Goal: Information Seeking & Learning: Learn about a topic

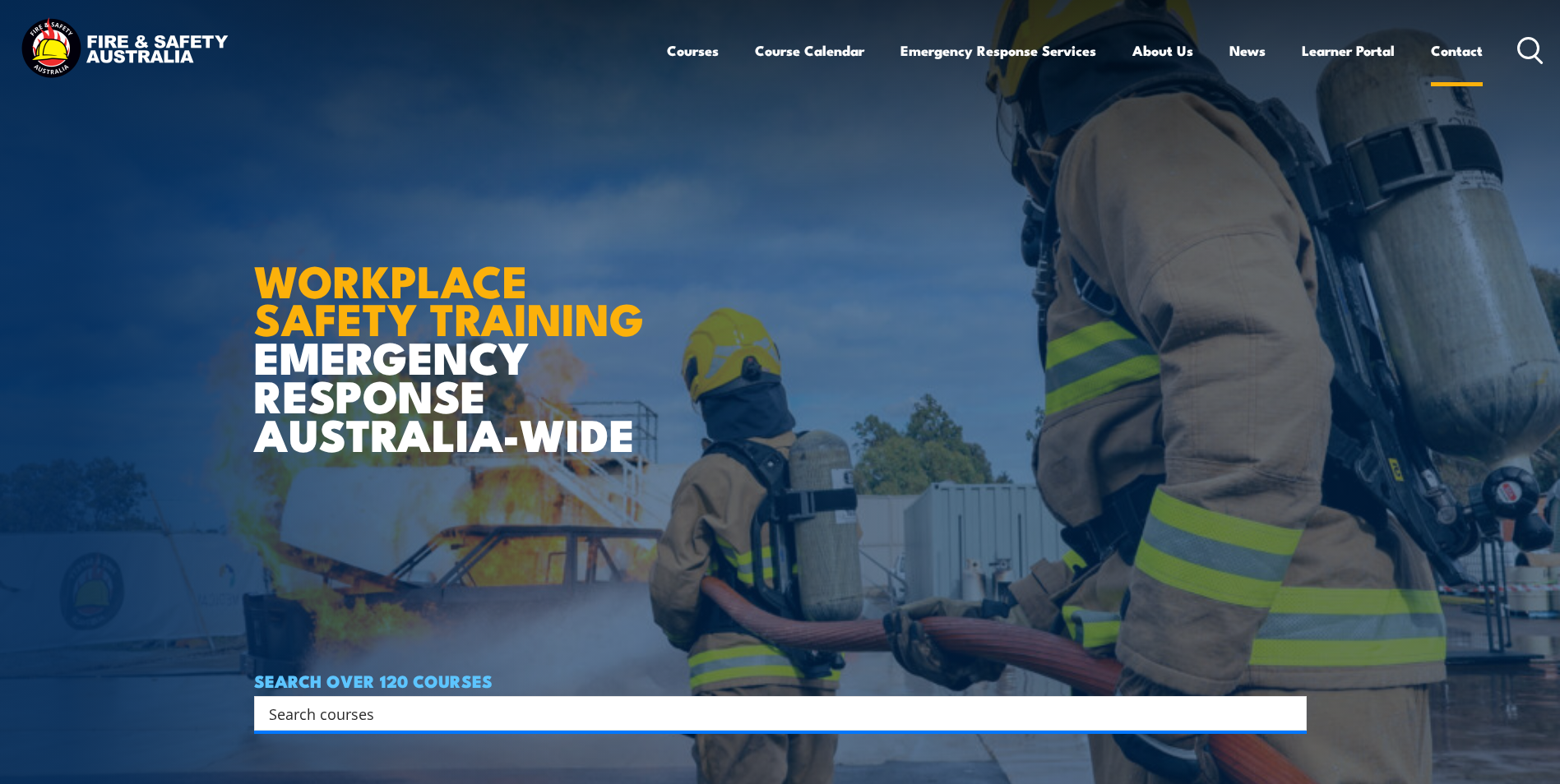
click at [1448, 55] on link "Contact" at bounding box center [1457, 50] width 52 height 44
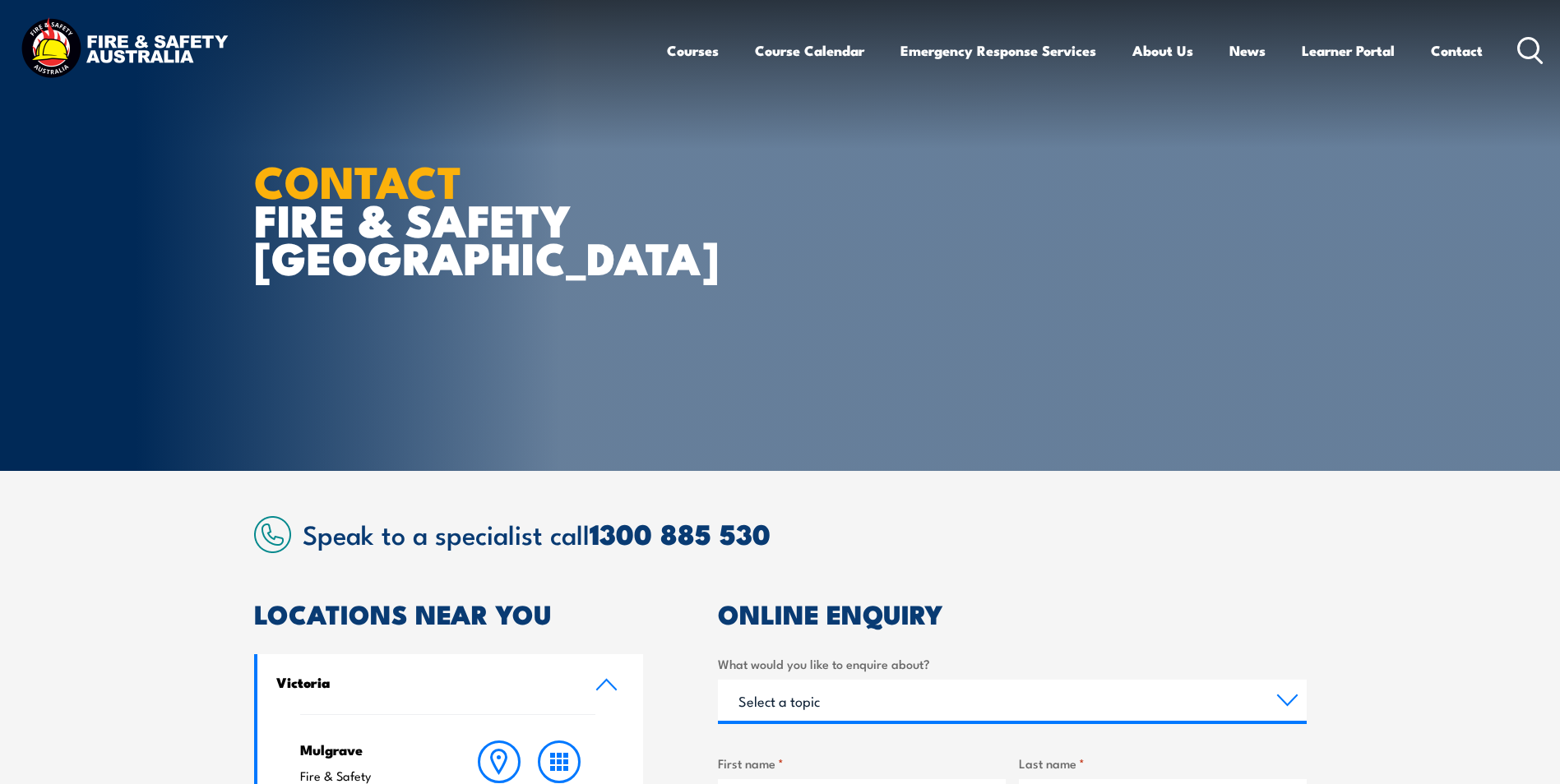
click at [1527, 51] on icon at bounding box center [1530, 50] width 26 height 27
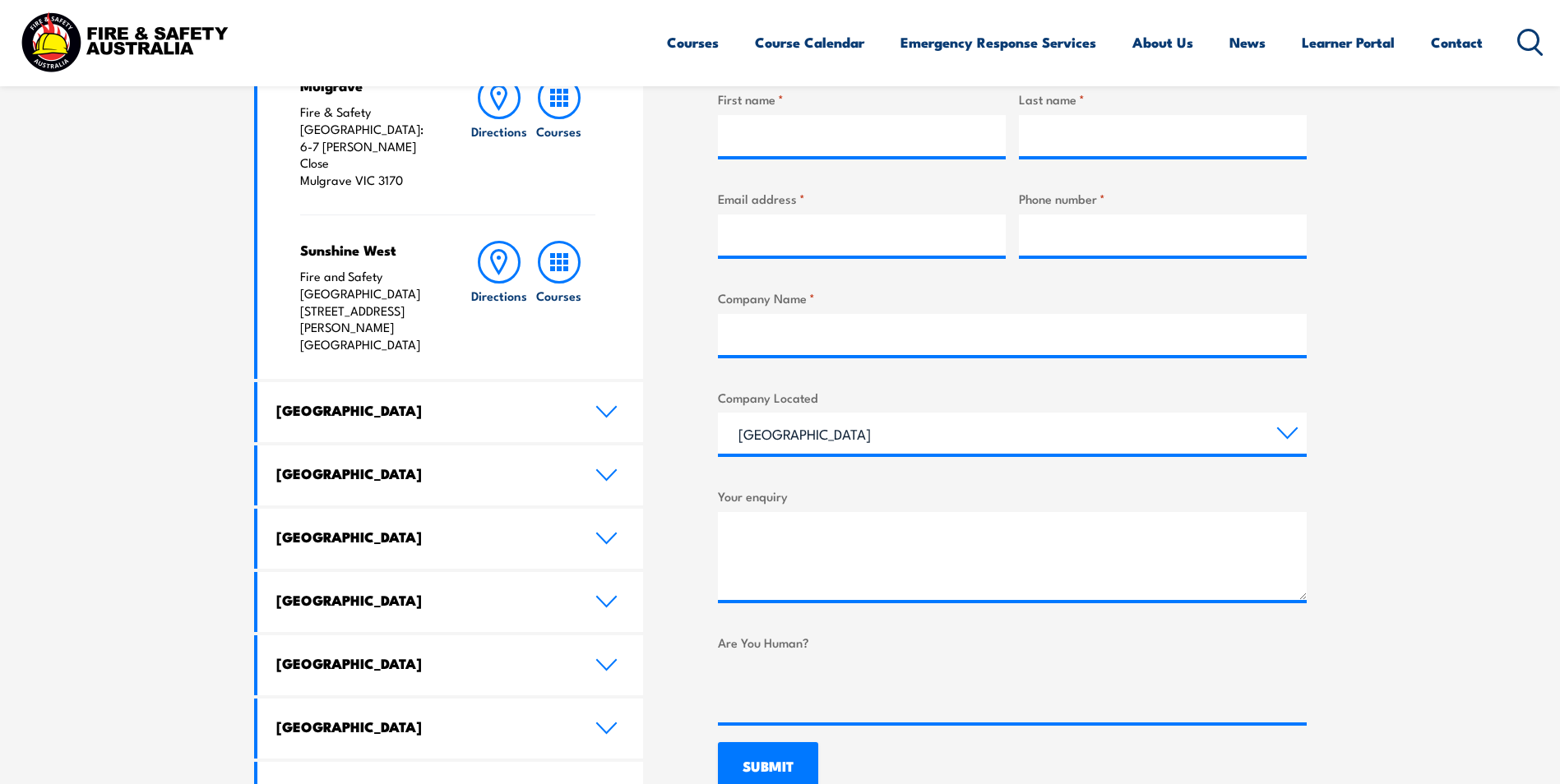
scroll to position [686, 0]
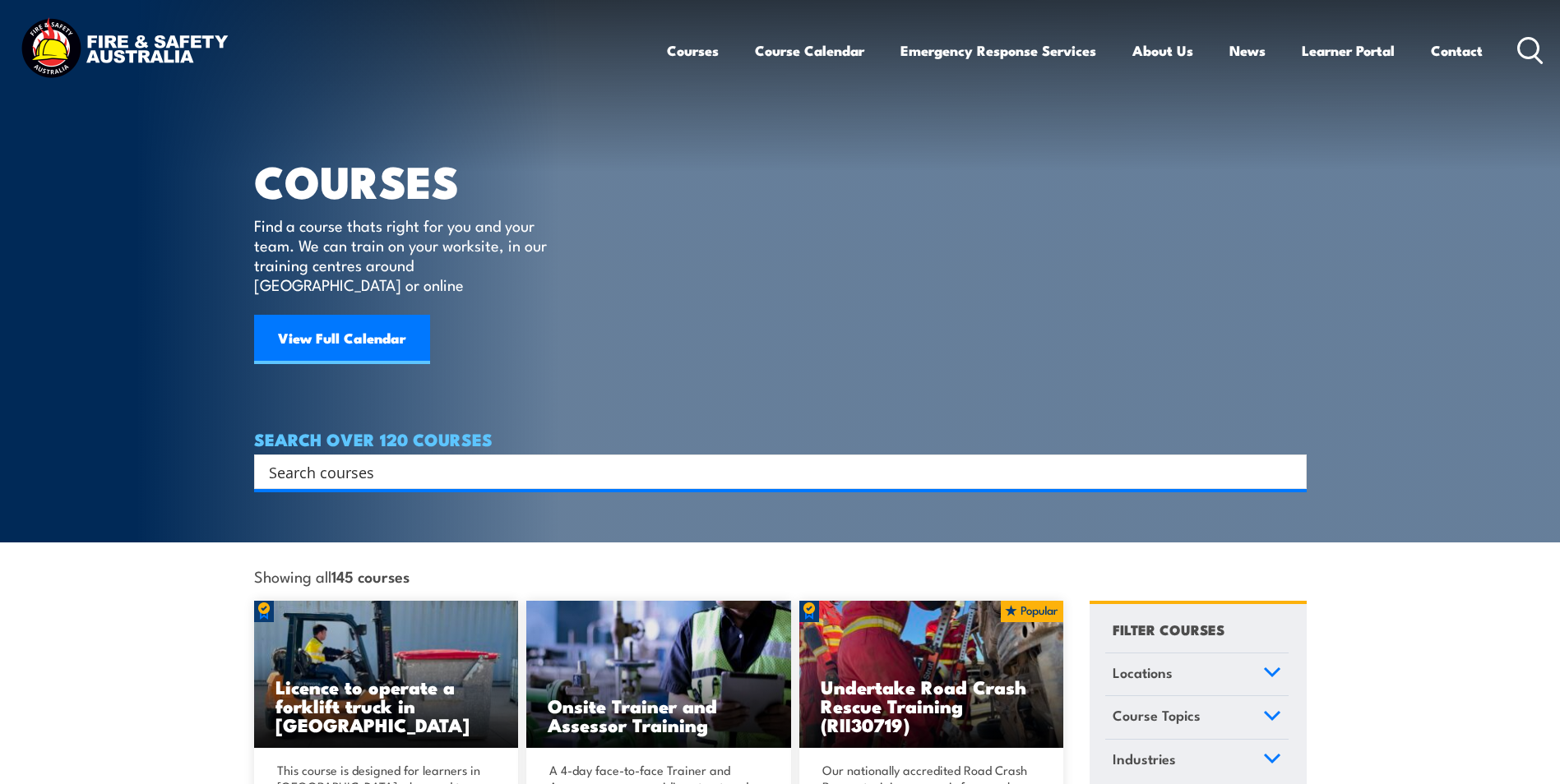
click at [464, 459] on input "Search input" at bounding box center [769, 471] width 1002 height 24
type input "fire warden"
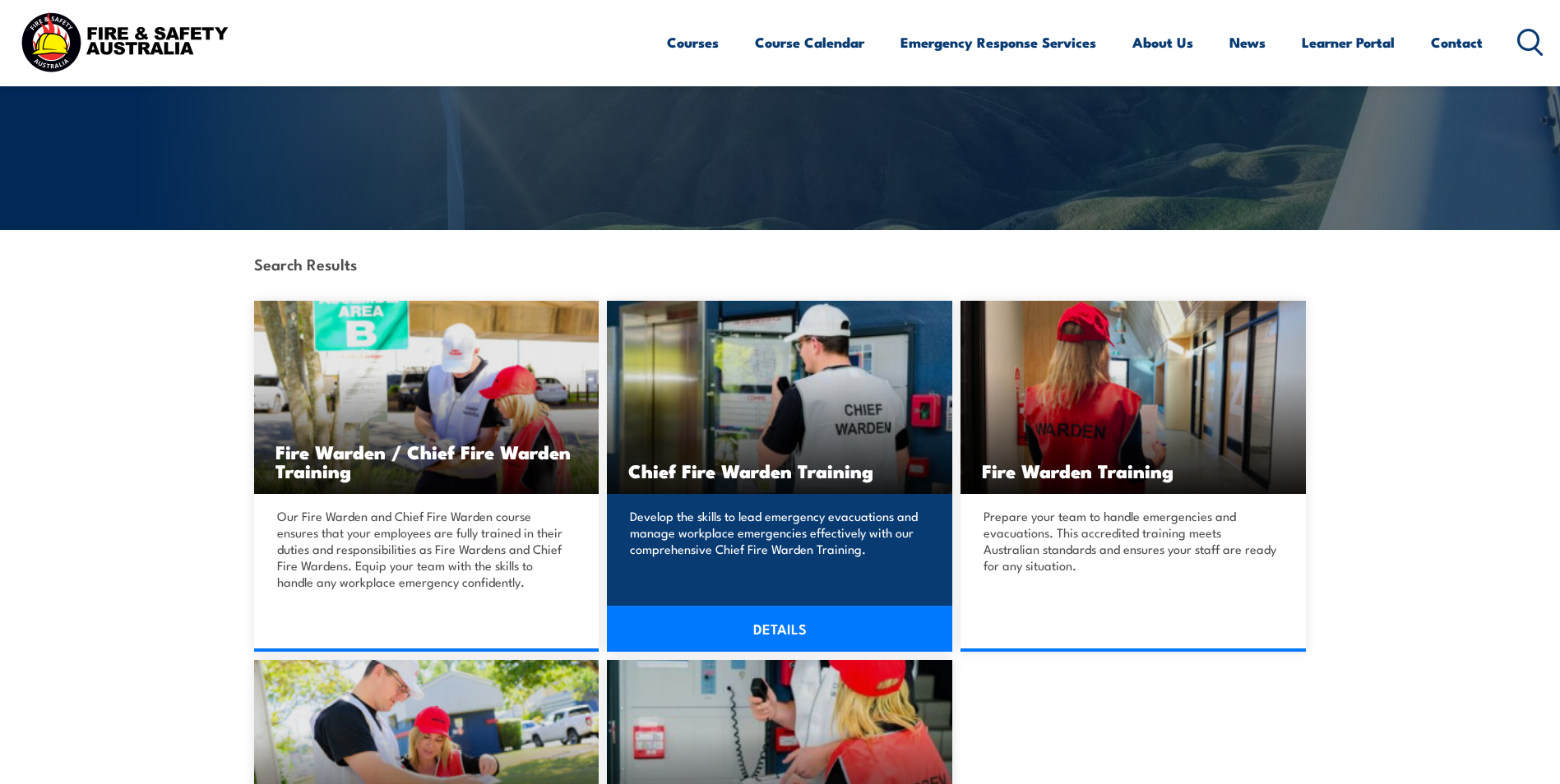
scroll to position [247, 0]
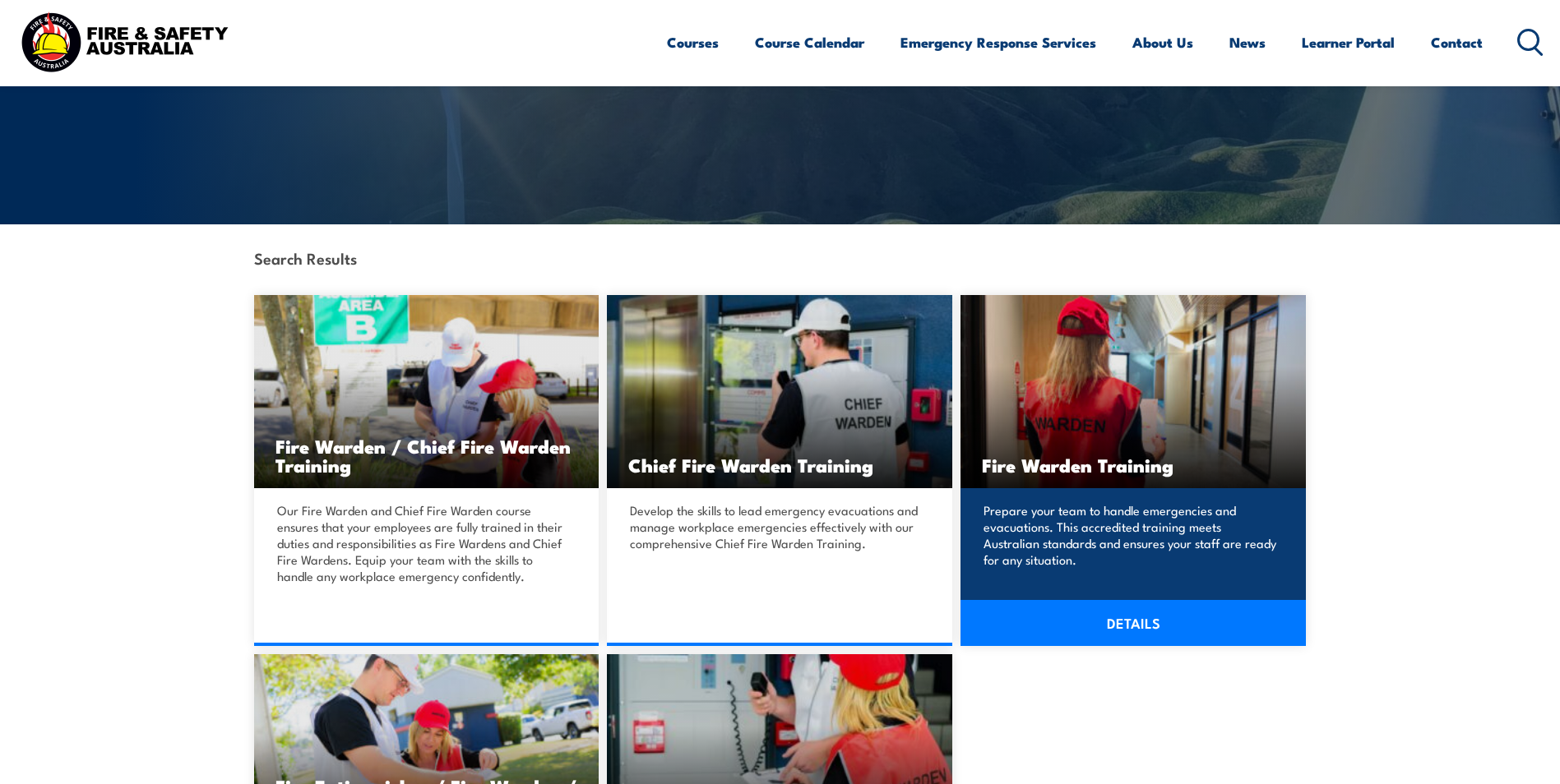
click at [1200, 359] on img at bounding box center [1133, 392] width 346 height 193
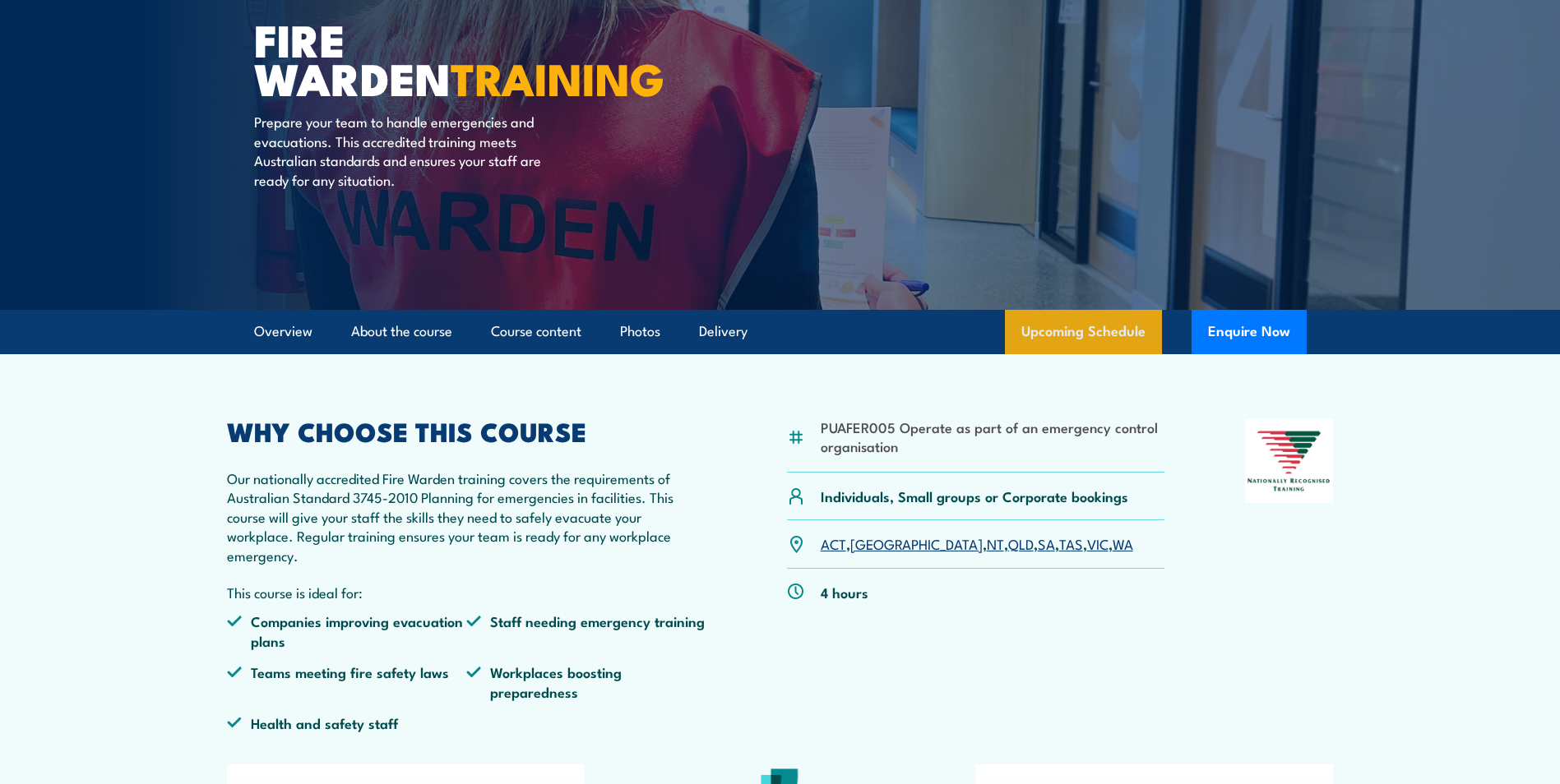
scroll to position [165, 0]
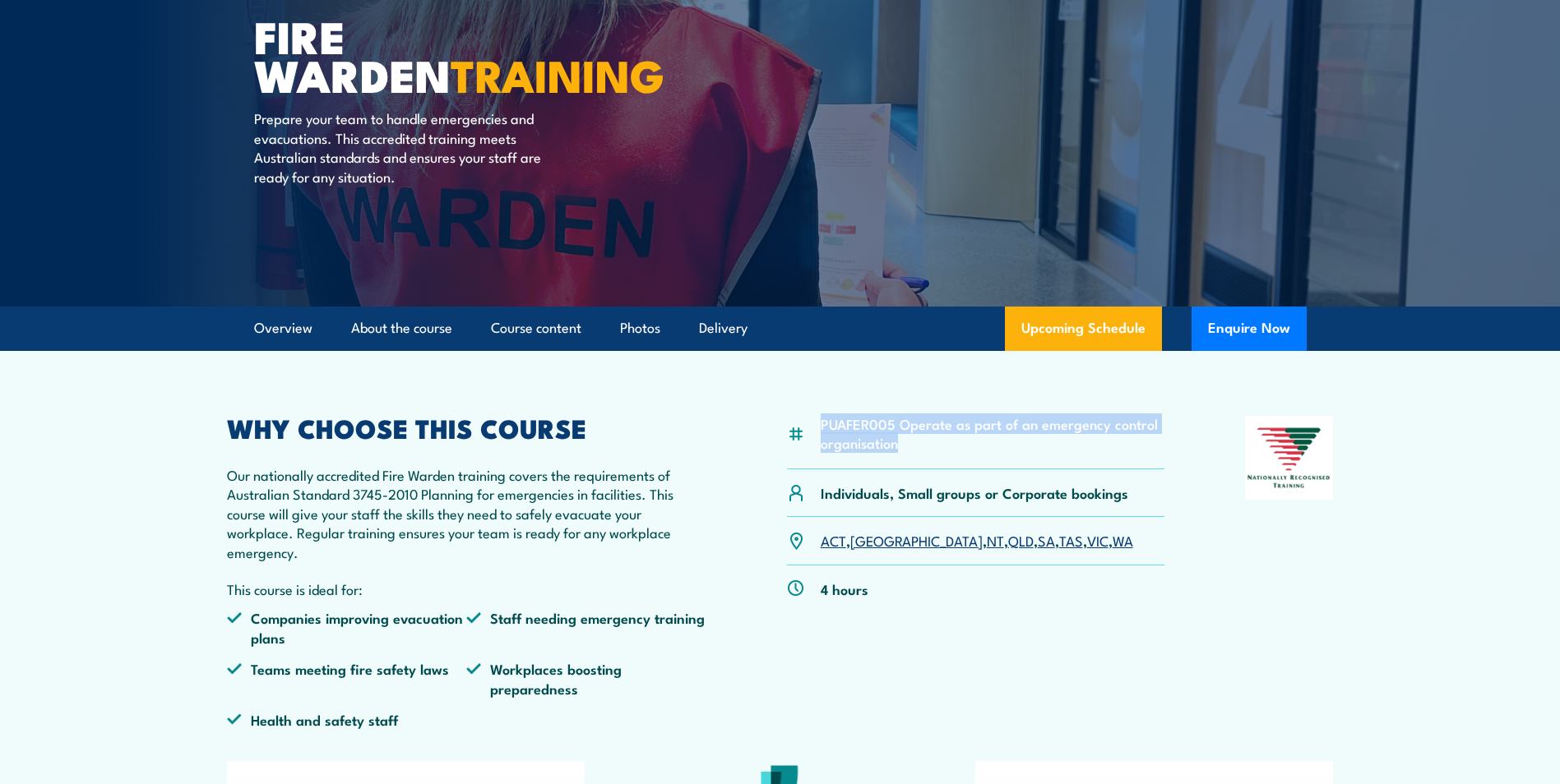
drag, startPoint x: 909, startPoint y: 444, endPoint x: 823, endPoint y: 428, distance: 87.5
click at [823, 428] on li "PUAFER005 Operate as part of an emergency control organisation" at bounding box center [993, 433] width 345 height 38
copy li "PUAFER005 Operate as part of an emergency control organisation"
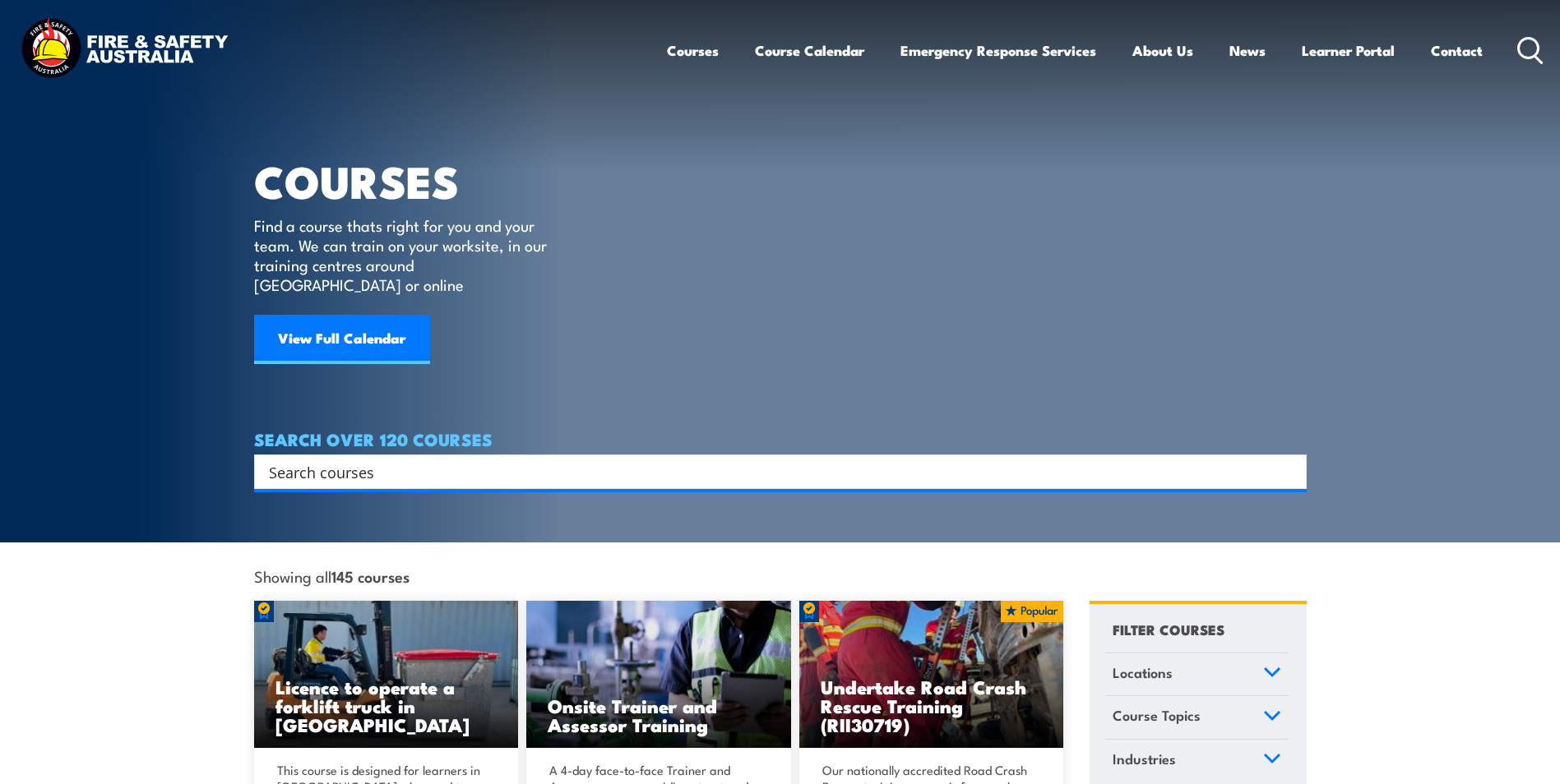
click at [422, 471] on div "Search Filter by Locations Australian Capital Territory New South Wales Norther…" at bounding box center [781, 471] width 1053 height 34
click at [434, 461] on input "Search input" at bounding box center [769, 471] width 1002 height 24
type input "fire warden"
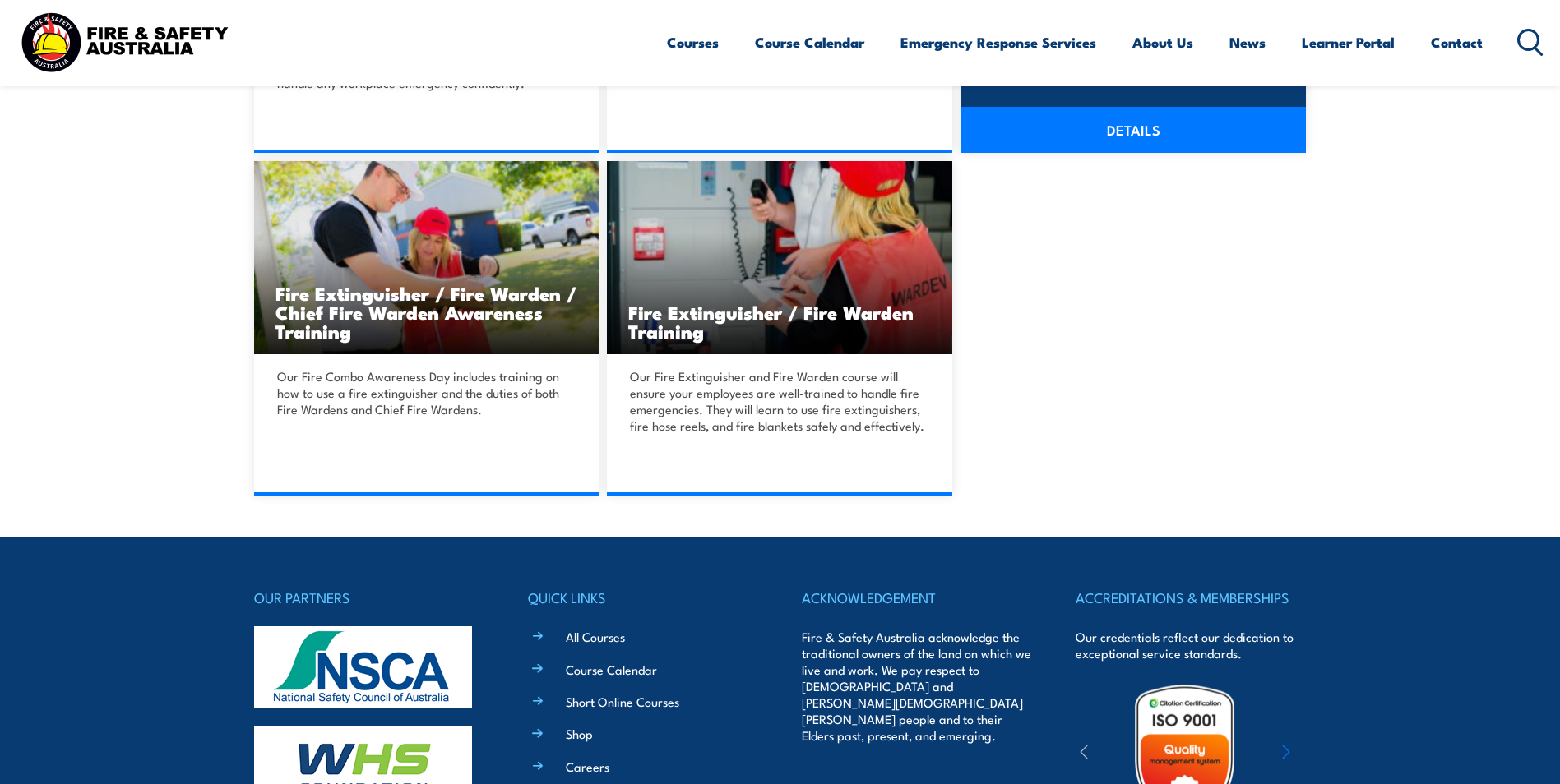
scroll to position [329, 0]
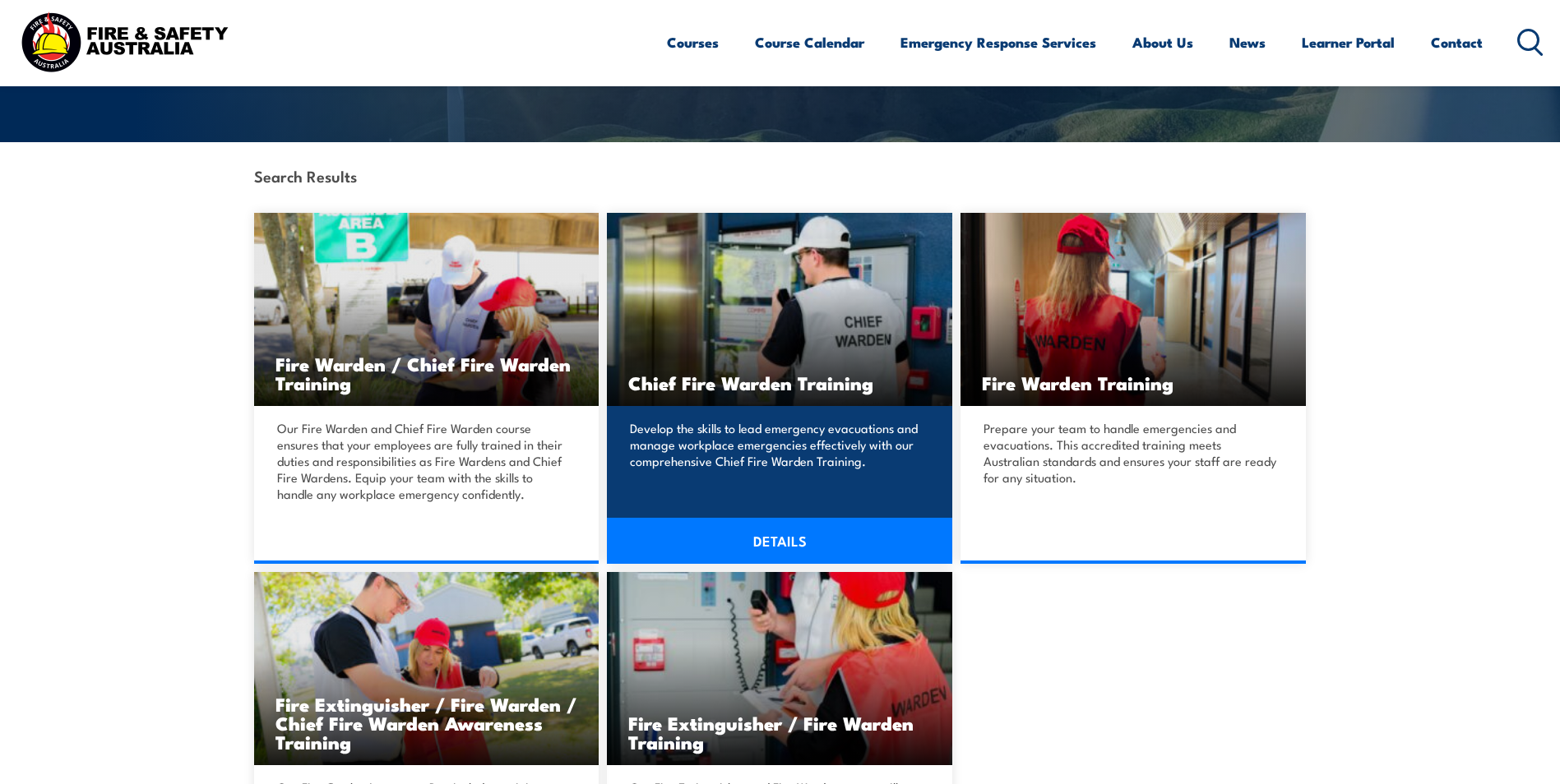
click at [796, 316] on img at bounding box center [779, 310] width 346 height 193
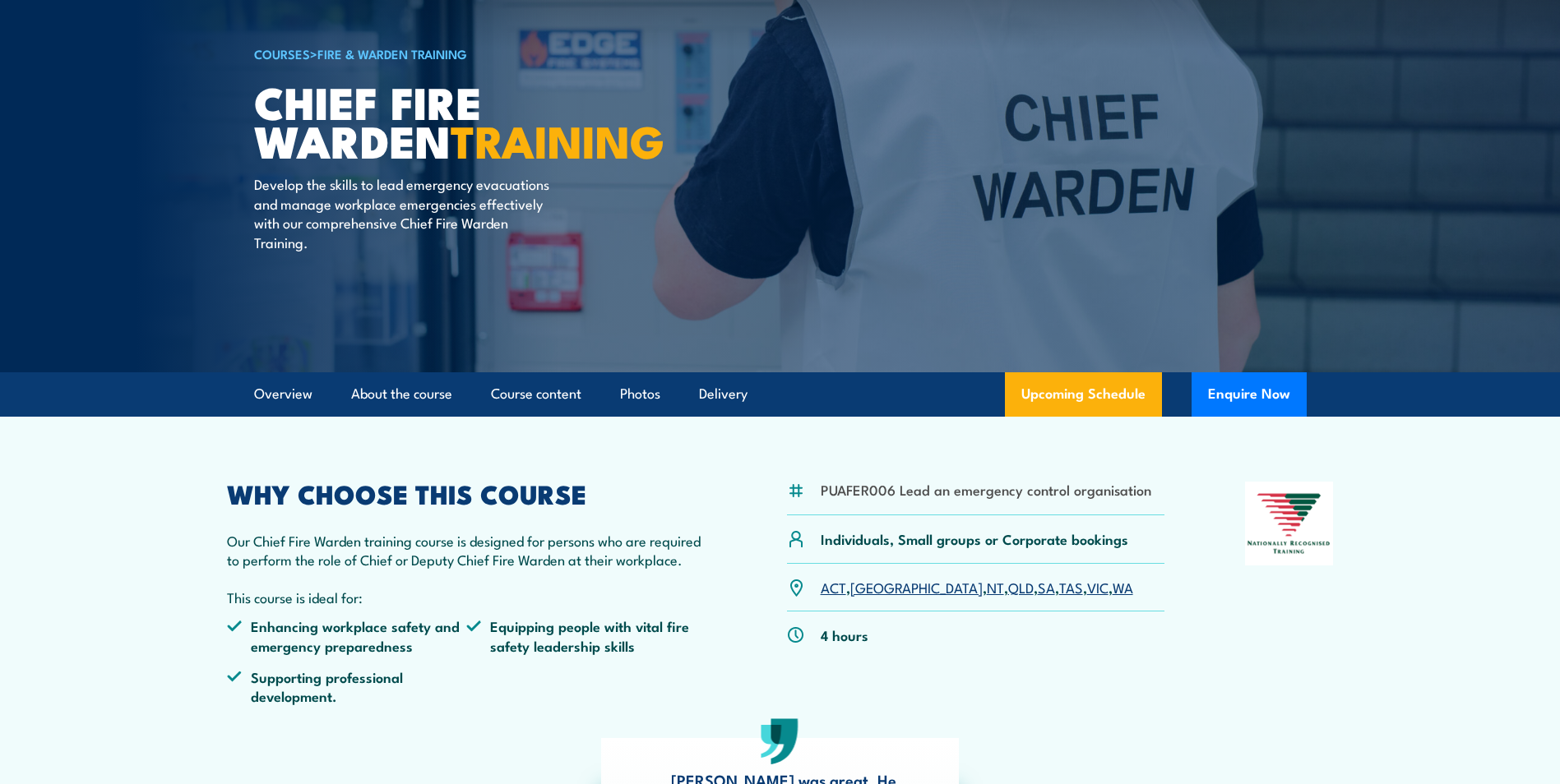
scroll to position [165, 0]
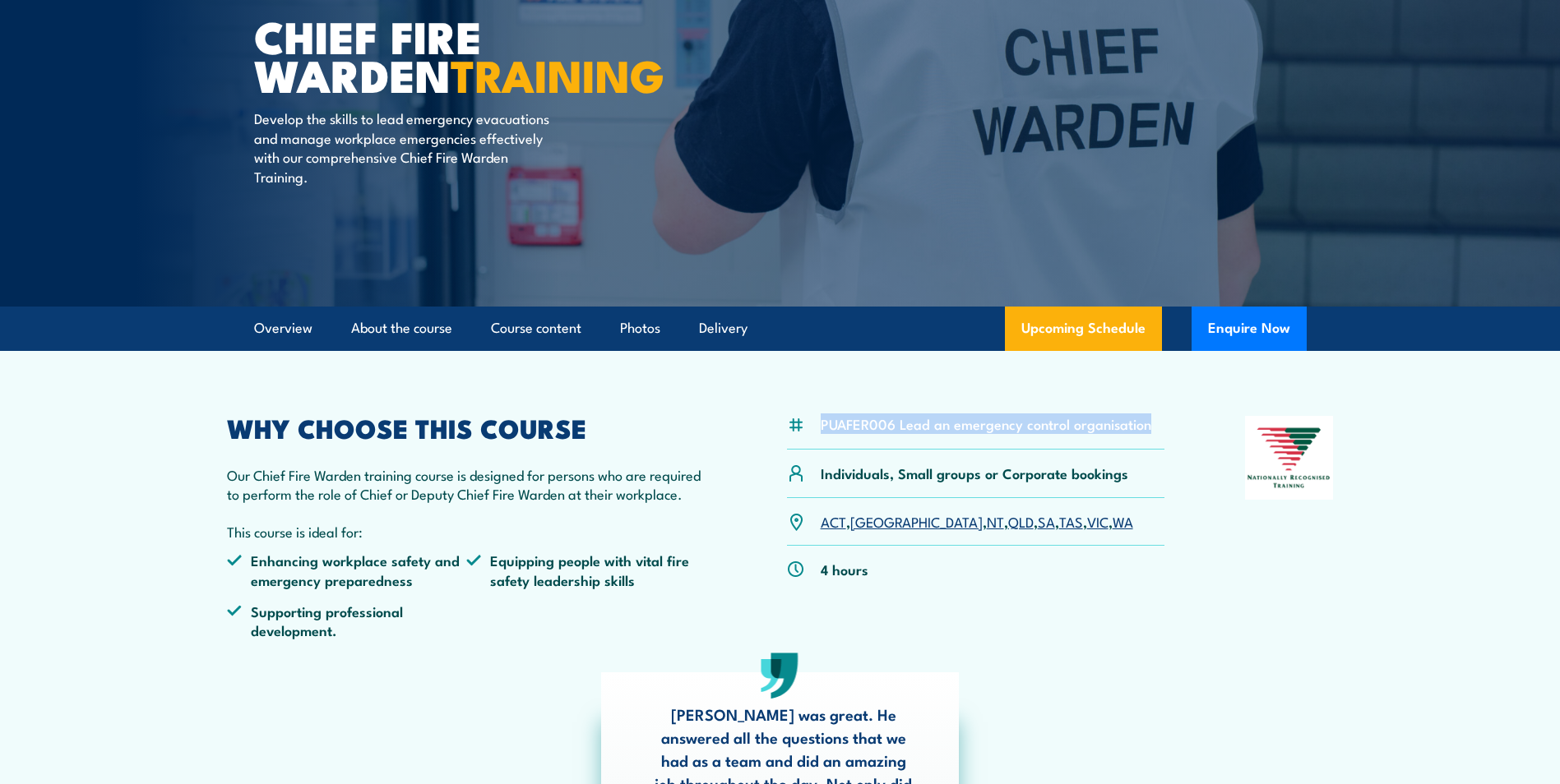
drag, startPoint x: 822, startPoint y: 422, endPoint x: 1146, endPoint y: 427, distance: 324.0
click at [1146, 427] on li "PUAFER006 Lead an emergency control organisation" at bounding box center [986, 423] width 331 height 19
copy li "PUAFER006 Lead an emergency control organisation"
click at [1514, 546] on section "PUAFER006 Lead an emergency control organisation Individuals, Small groups or C…" at bounding box center [780, 647] width 1560 height 592
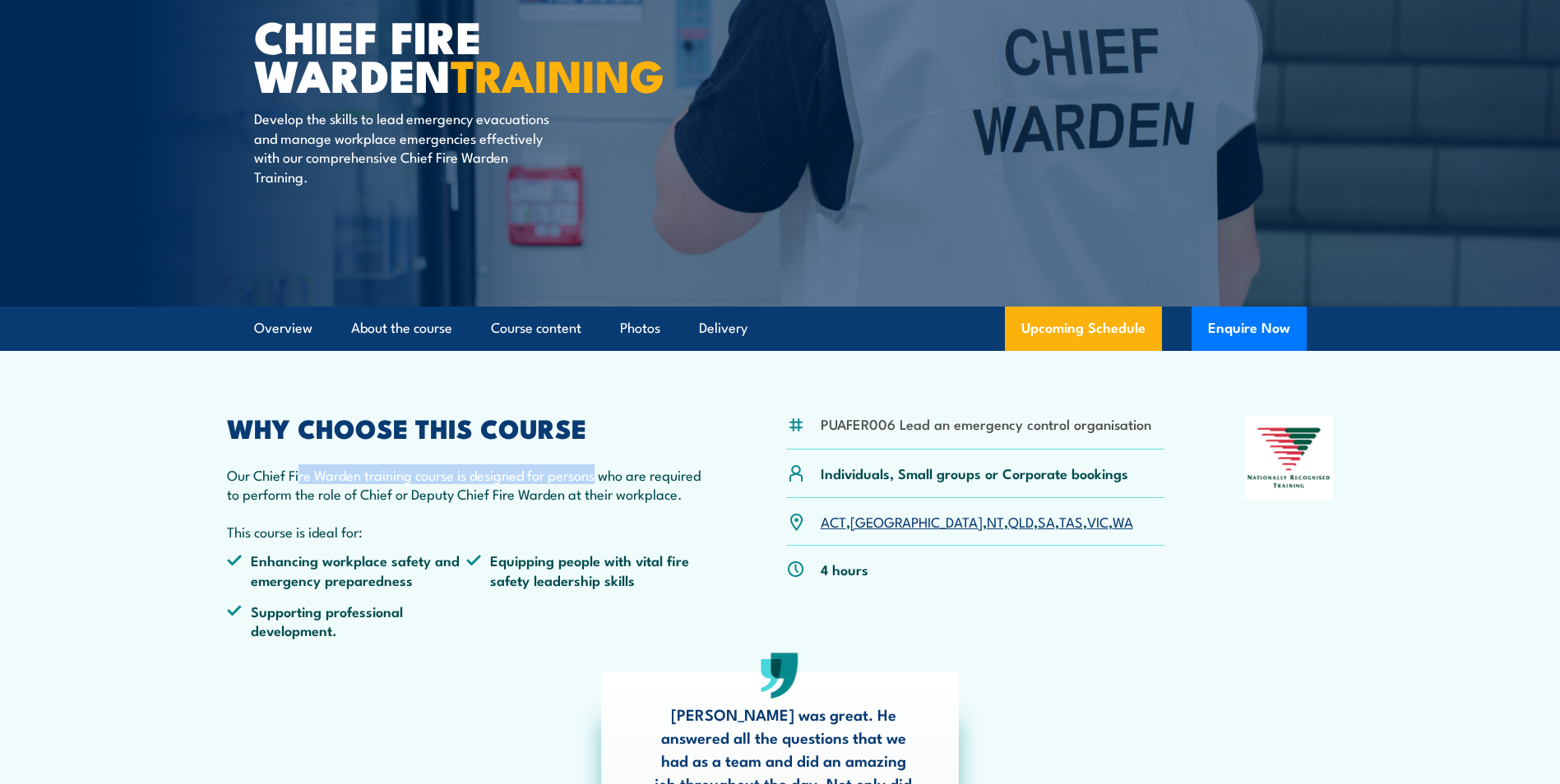
drag, startPoint x: 300, startPoint y: 476, endPoint x: 638, endPoint y: 488, distance: 338.2
click at [635, 488] on p "Our Chief Fire Warden training course is designed for persons who are required …" at bounding box center [467, 484] width 480 height 38
click at [642, 488] on p "Our Chief Fire Warden training course is designed for persons who are required …" at bounding box center [467, 484] width 480 height 38
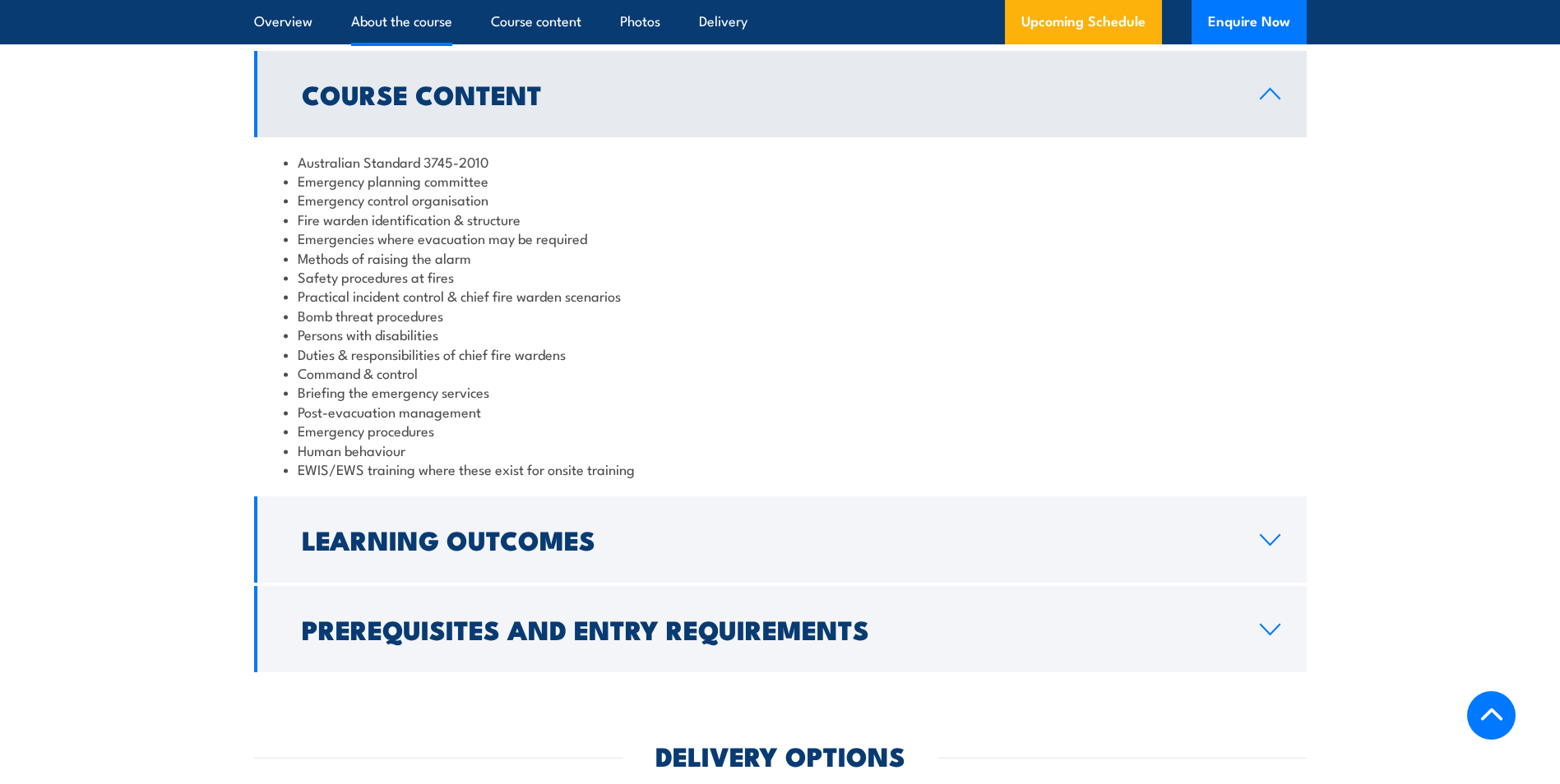
scroll to position [1562, 0]
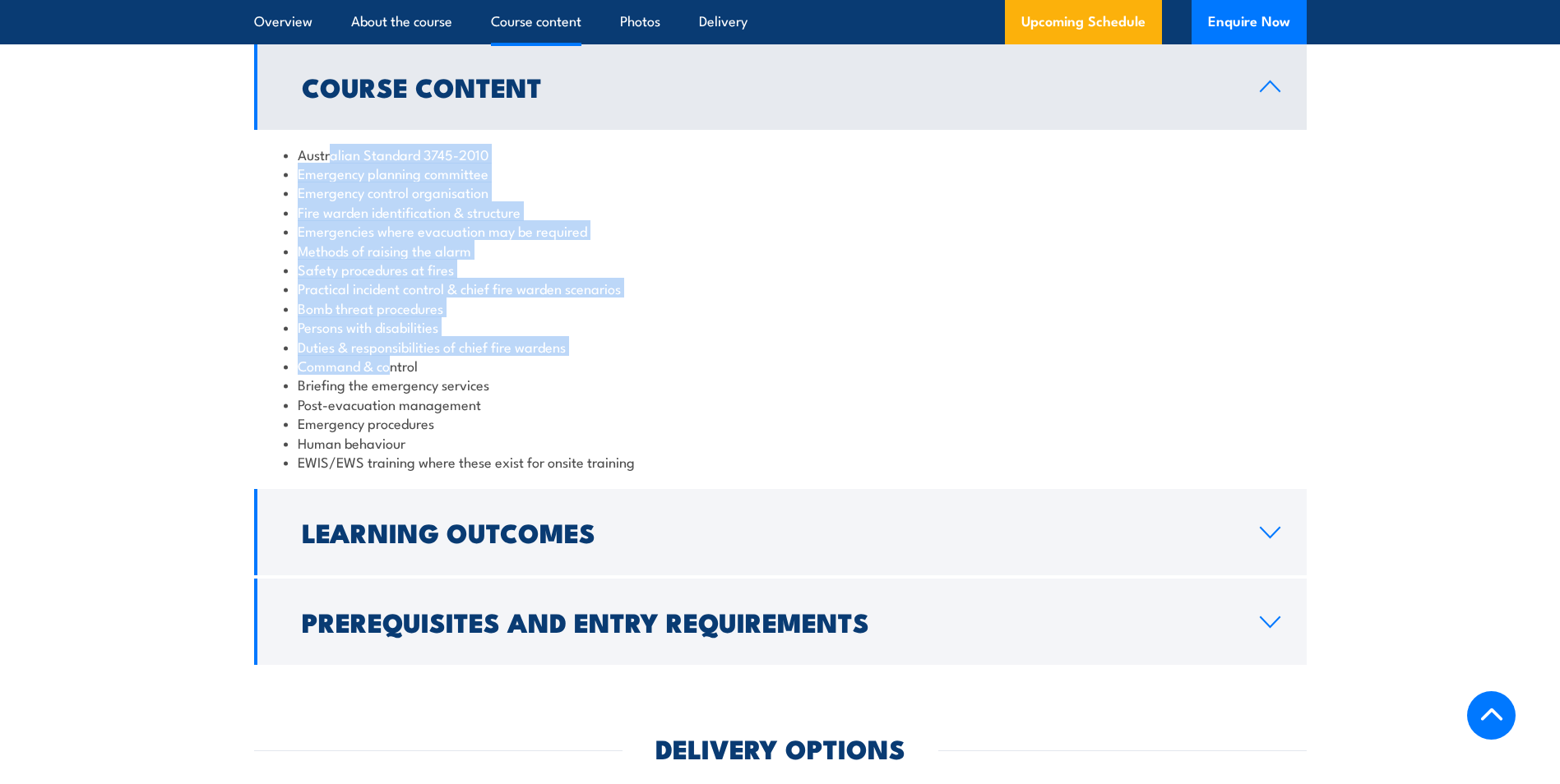
drag, startPoint x: 331, startPoint y: 158, endPoint x: 400, endPoint y: 373, distance: 225.8
click at [400, 373] on ul "Australian Standard 3745-2010 Emergency planning committee Emergency control or…" at bounding box center [780, 308] width 993 height 327
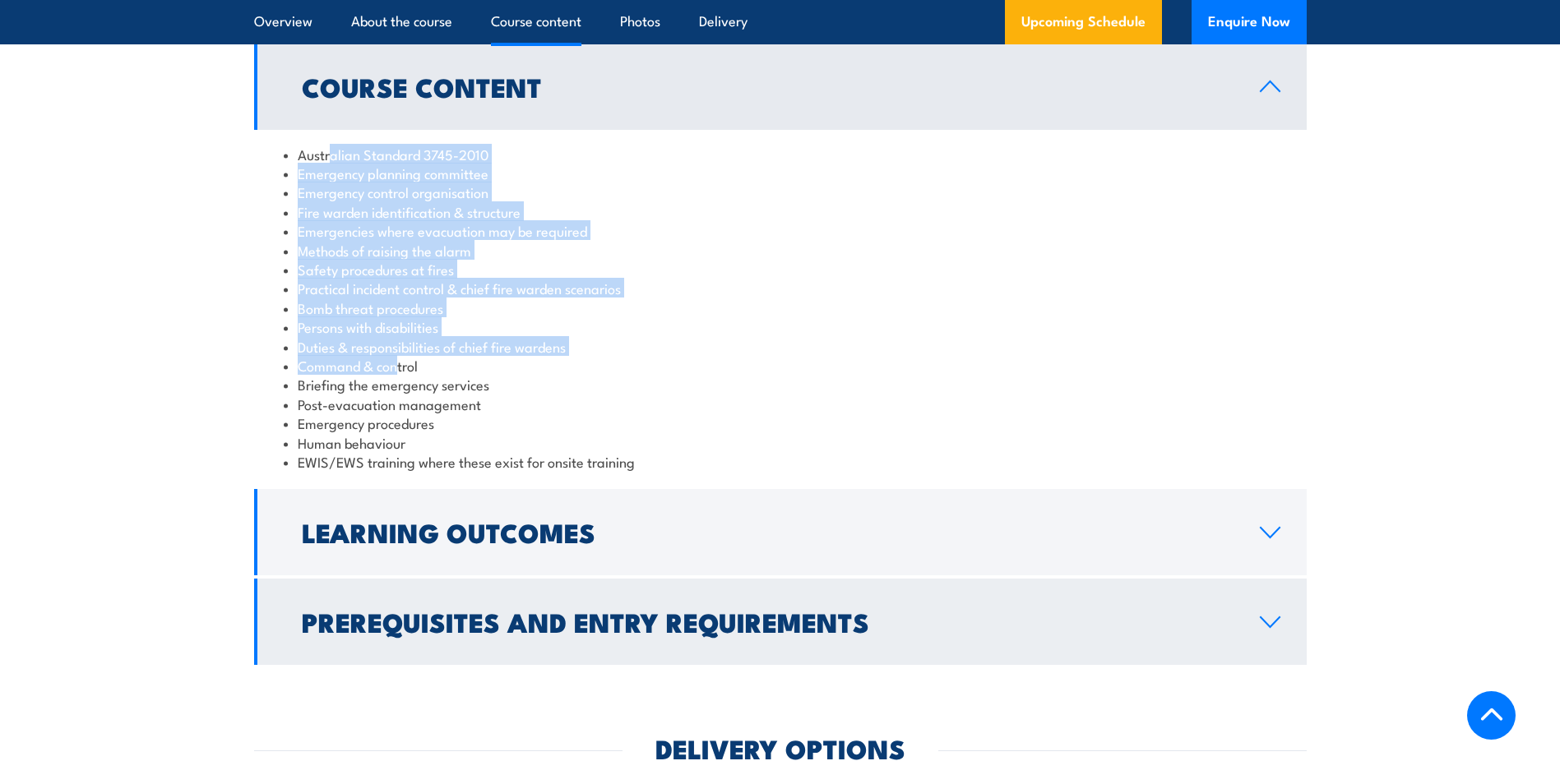
click at [543, 617] on h2 "Prerequisites and Entry Requirements" at bounding box center [767, 622] width 931 height 23
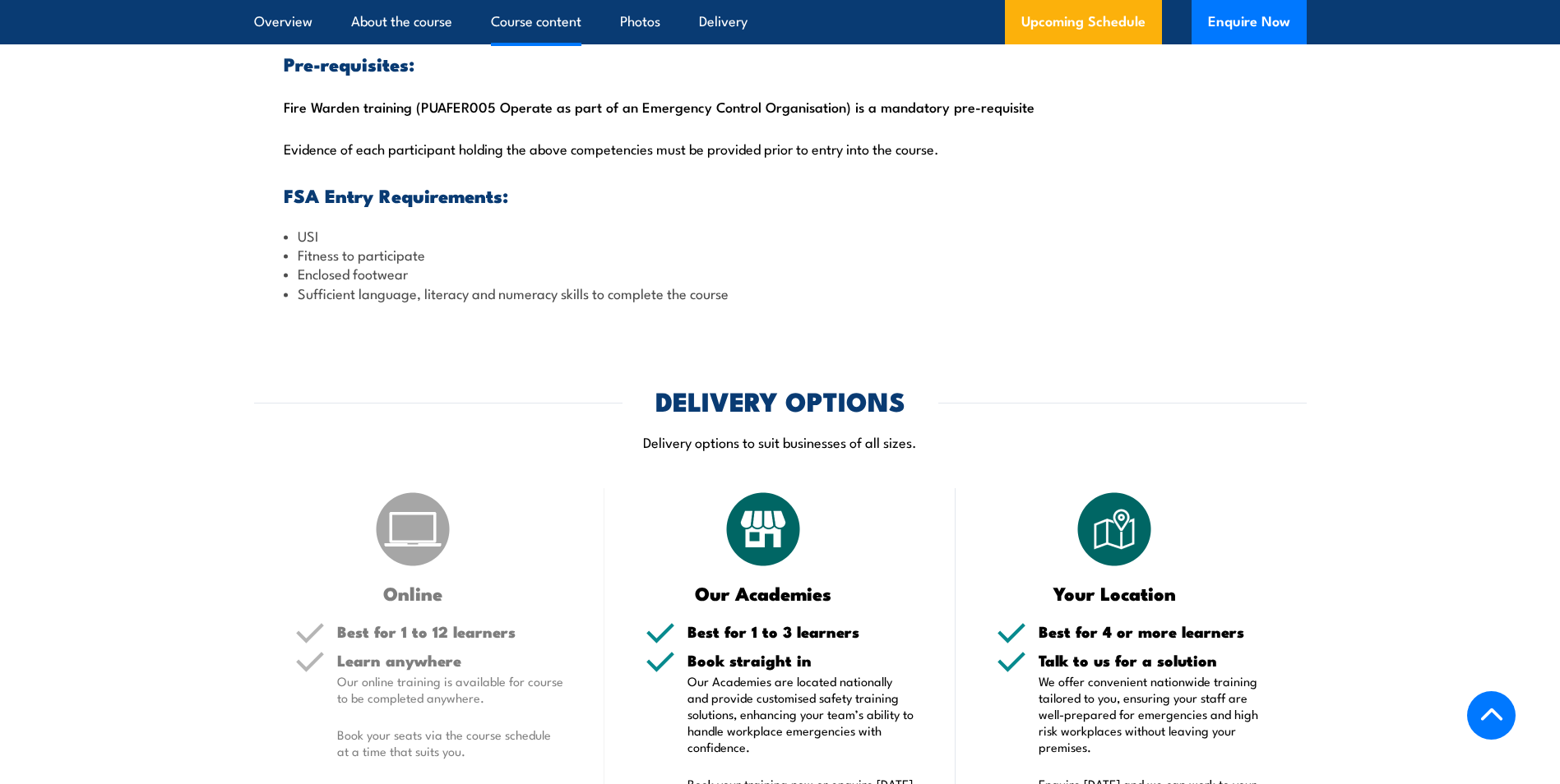
scroll to position [1809, 0]
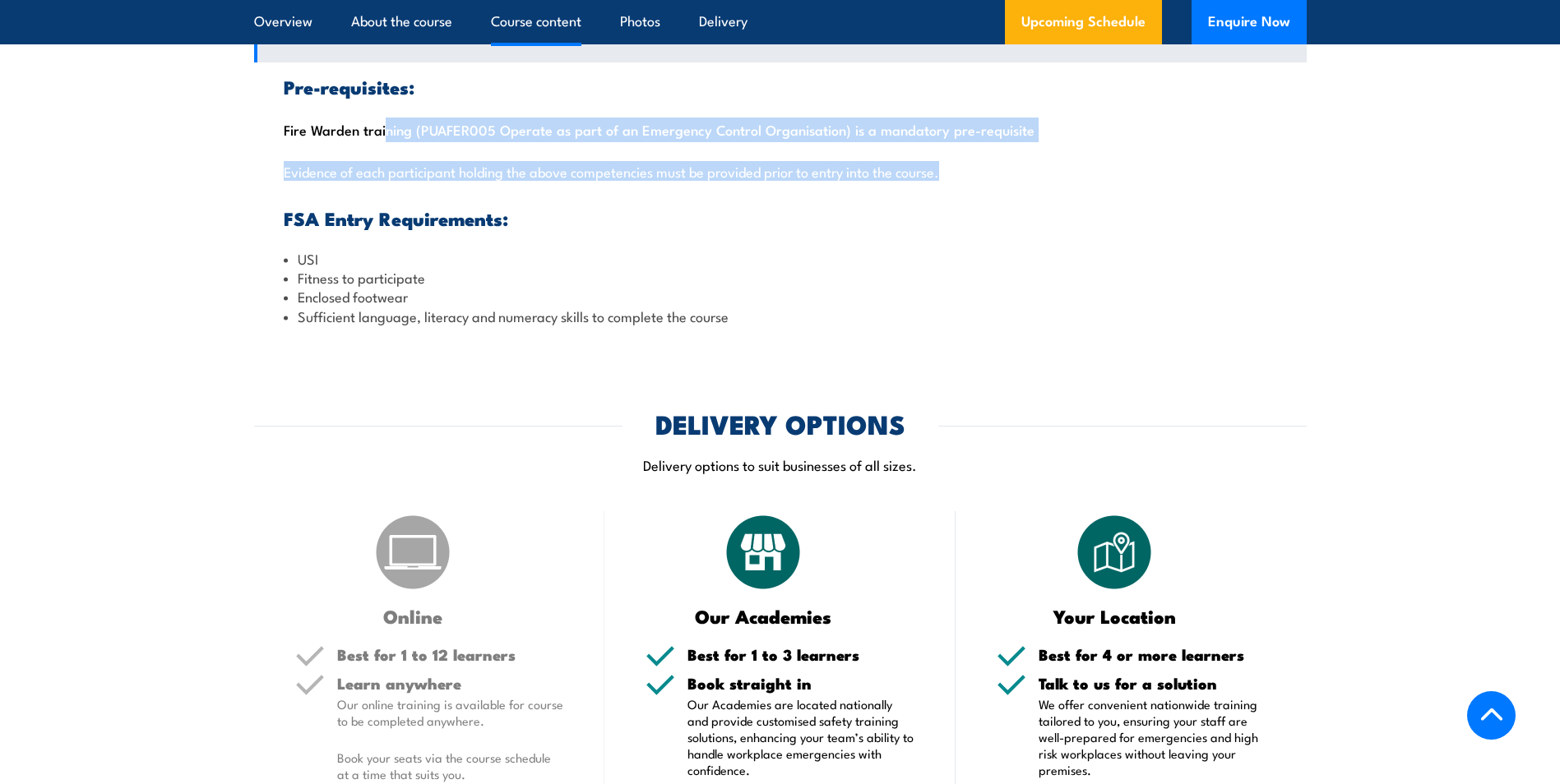
drag, startPoint x: 453, startPoint y: 125, endPoint x: 985, endPoint y: 164, distance: 533.4
click at [985, 164] on div "Pre-requisites: Fire Warden training (PUAFER005 Operate as part of an Emergency…" at bounding box center [781, 202] width 1053 height 279
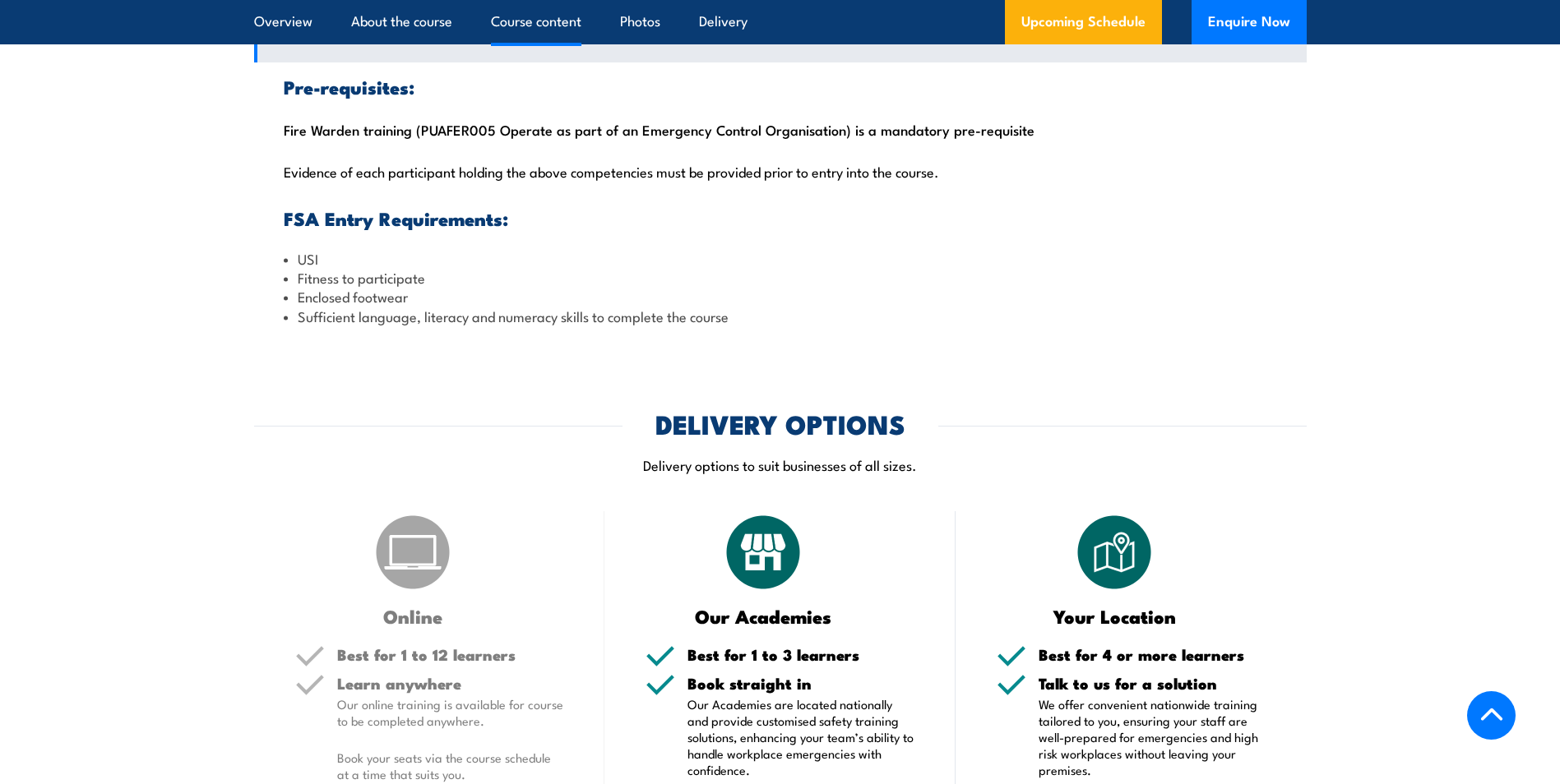
click at [338, 131] on div "Pre-requisites: Fire Warden training (PUAFER005 Operate as part of an Emergency…" at bounding box center [781, 202] width 1053 height 279
drag, startPoint x: 364, startPoint y: 132, endPoint x: 504, endPoint y: 136, distance: 140.1
click at [504, 136] on div "Pre-requisites: Fire Warden training (PUAFER005 Operate as part of an Emergency…" at bounding box center [781, 202] width 1053 height 279
drag, startPoint x: 504, startPoint y: 136, endPoint x: 547, endPoint y: 139, distance: 43.1
click at [547, 139] on div "Pre-requisites: Fire Warden training (PUAFER005 Operate as part of an Emergency…" at bounding box center [781, 202] width 1053 height 279
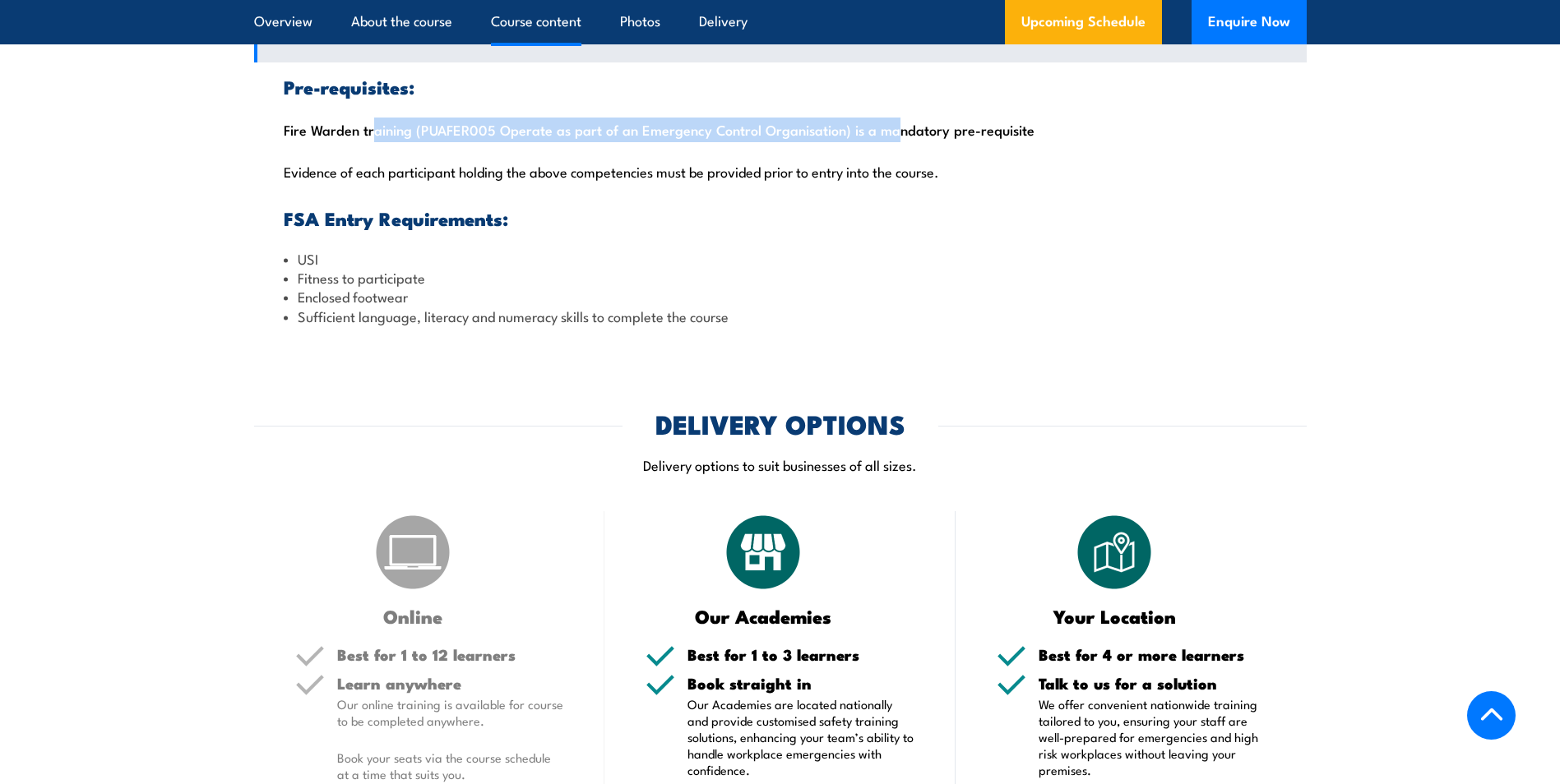
drag, startPoint x: 367, startPoint y: 131, endPoint x: 886, endPoint y: 131, distance: 519.0
click at [883, 131] on div "Pre-requisites: Fire Warden training (PUAFER005 Operate as part of an Emergency…" at bounding box center [781, 202] width 1053 height 279
drag, startPoint x: 886, startPoint y: 131, endPoint x: 947, endPoint y: 132, distance: 61.0
click at [947, 132] on div "Pre-requisites: Fire Warden training (PUAFER005 Operate as part of an Emergency…" at bounding box center [781, 202] width 1053 height 279
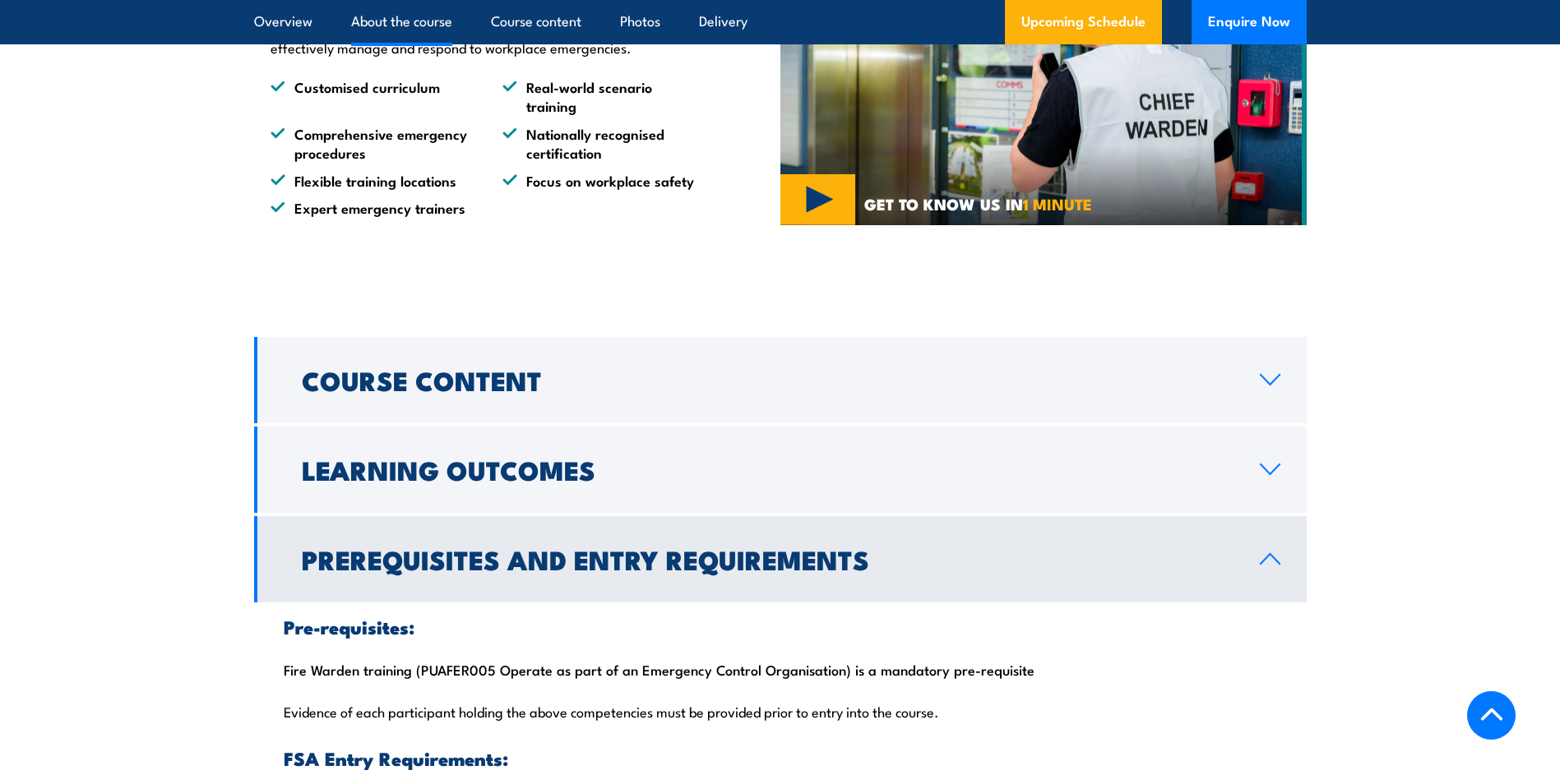
scroll to position [1151, 0]
